Goal: Check status: Check status

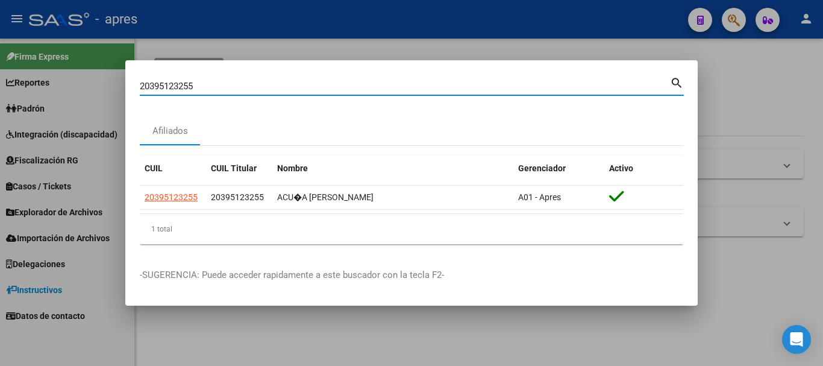
click at [310, 84] on input "20395123255" at bounding box center [405, 86] width 530 height 11
drag, startPoint x: 218, startPoint y: 79, endPoint x: 85, endPoint y: 78, distance: 132.6
click at [85, 78] on div "20395123255 Buscar (apellido, dni, cuil, nro traspaso, cuit, obra social) searc…" at bounding box center [411, 183] width 823 height 366
type input "27432485892"
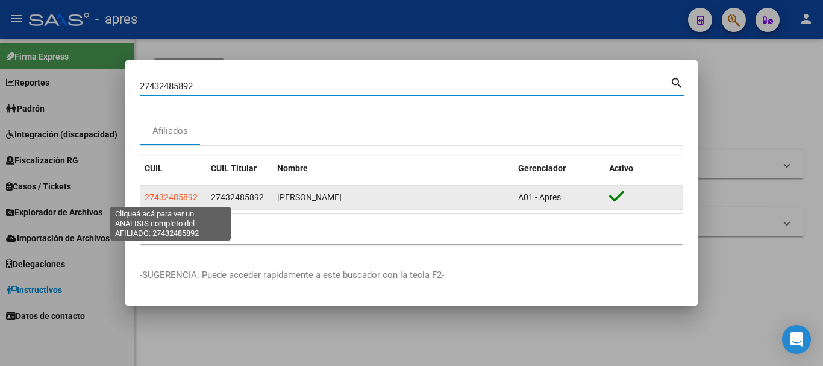
click at [190, 196] on span "27432485892" at bounding box center [171, 197] width 53 height 10
type textarea "27432485892"
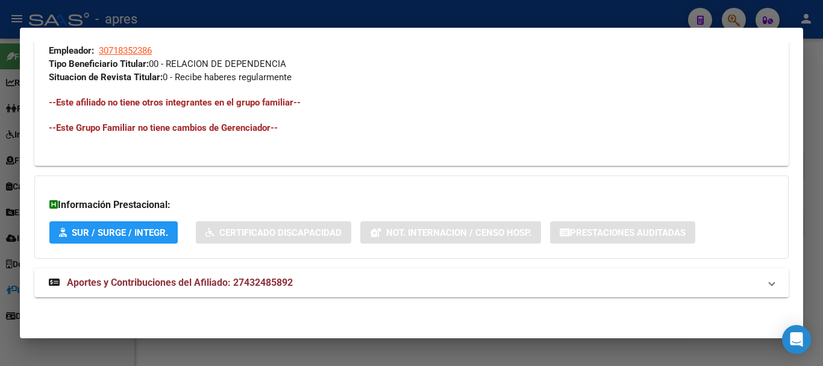
click at [344, 278] on mat-panel-title "Aportes y Contribuciones del Afiliado: 27432485892" at bounding box center [404, 282] width 711 height 14
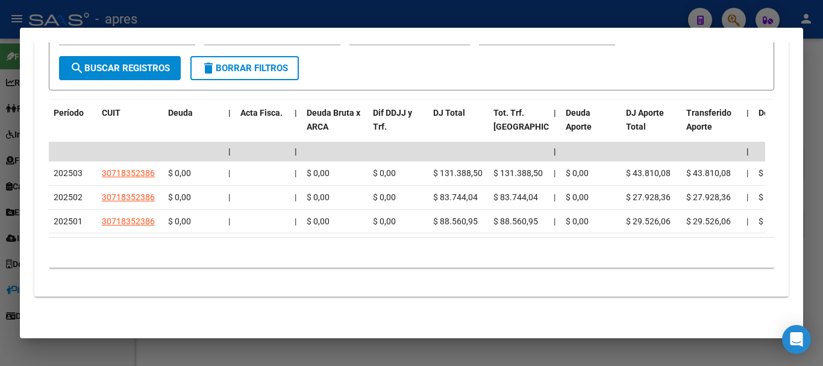
scroll to position [1058, 0]
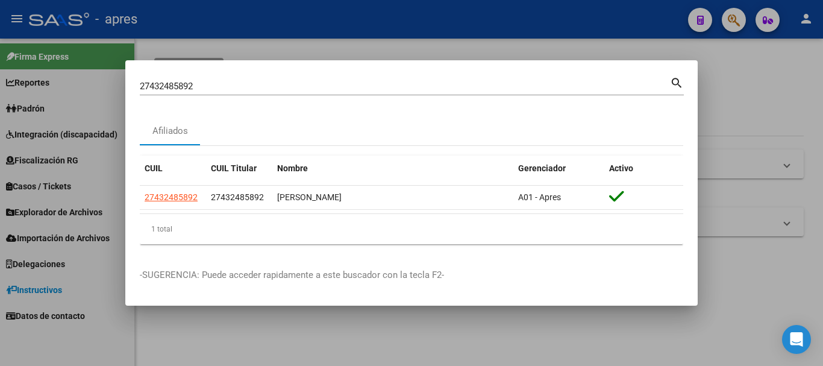
click at [639, 88] on input "27432485892" at bounding box center [405, 86] width 530 height 11
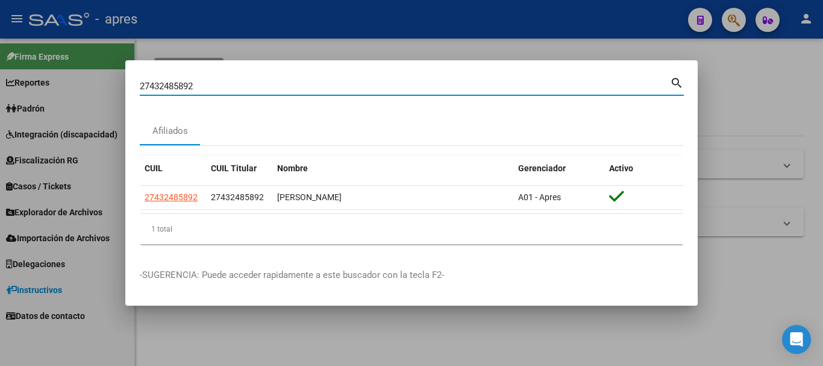
click at [639, 88] on input "27432485892" at bounding box center [405, 86] width 530 height 11
paste input "0426231337"
type input "20426231337"
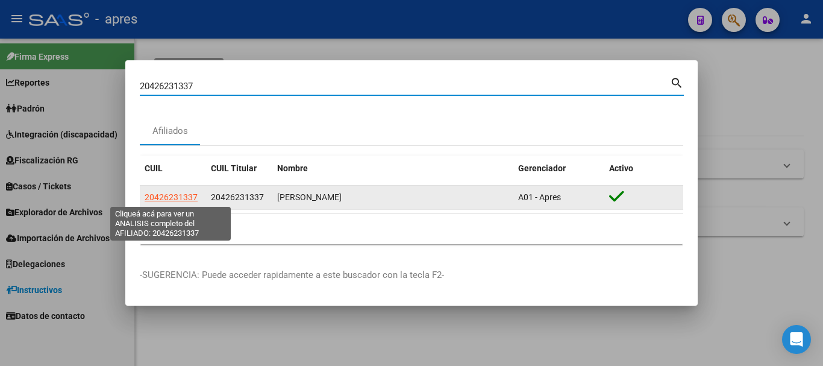
click at [181, 195] on span "20426231337" at bounding box center [171, 197] width 53 height 10
type textarea "20426231337"
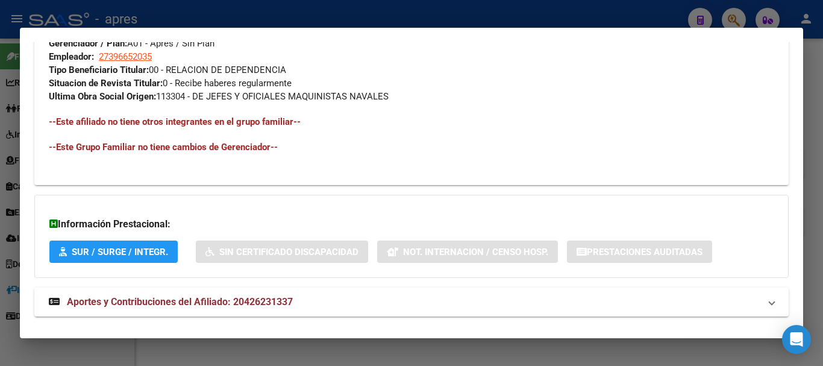
scroll to position [636, 0]
